Goal: Complete application form

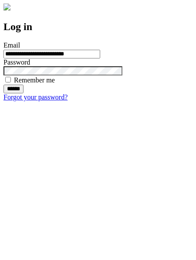
type input "**********"
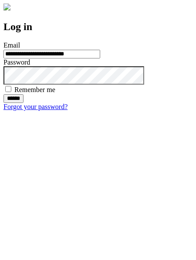
click at [24, 103] on input "******" at bounding box center [13, 98] width 20 height 9
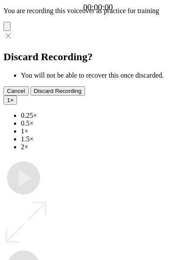
type input "**********"
